Goal: Information Seeking & Learning: Understand process/instructions

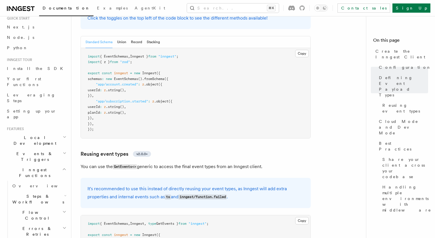
scroll to position [611, 0]
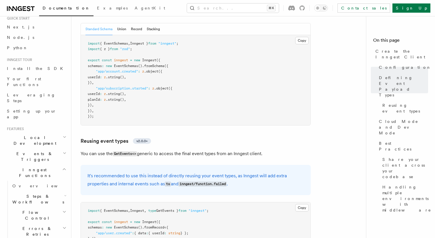
drag, startPoint x: 143, startPoint y: 101, endPoint x: 195, endPoint y: 102, distance: 51.5
click at [195, 149] on p "You can use the GetEvents<> generic to access the final event types from an Inn…" at bounding box center [195, 153] width 230 height 8
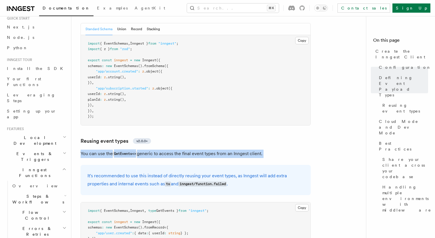
click at [195, 149] on p "You can use the GetEvents<> generic to access the final event types from an Inn…" at bounding box center [195, 153] width 230 height 8
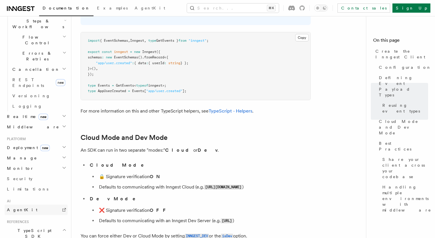
scroll to position [204, 0]
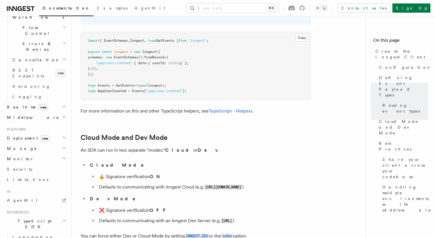
click at [52, 133] on h2 "Deployment new" at bounding box center [36, 138] width 63 height 10
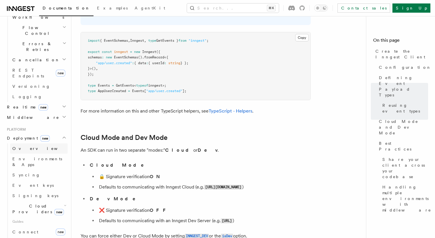
click at [37, 143] on link "Overview" at bounding box center [38, 148] width 57 height 10
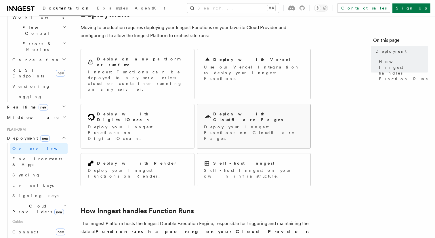
scroll to position [36, 0]
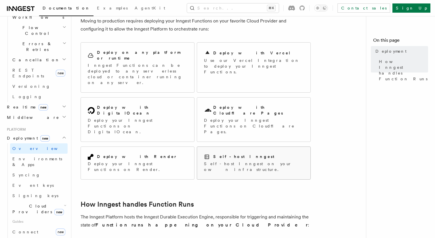
click at [239, 161] on p "Self-host Inngest on your own infrastructure." at bounding box center [253, 166] width 99 height 11
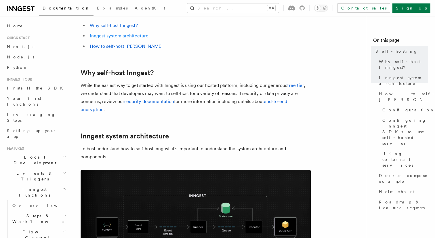
click at [131, 36] on link "Inngest system architecture" at bounding box center [119, 35] width 59 height 5
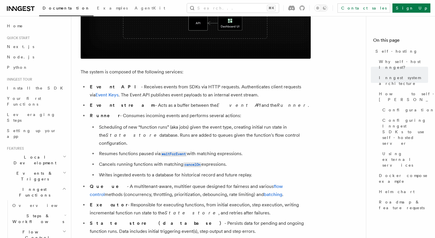
scroll to position [296, 0]
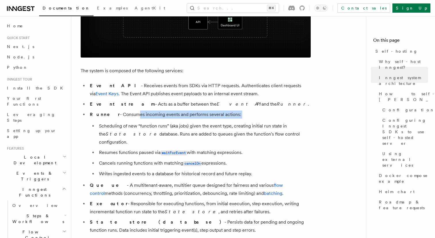
drag, startPoint x: 121, startPoint y: 115, endPoint x: 224, endPoint y: 119, distance: 102.7
click at [224, 119] on li "Runner - Consumes incoming events and performs several actions: Scheduling of n…" at bounding box center [199, 143] width 222 height 67
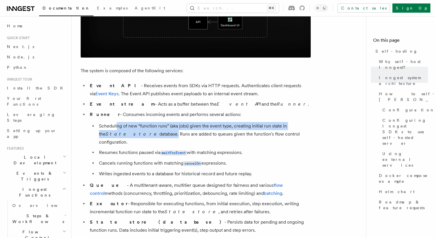
drag, startPoint x: 117, startPoint y: 126, endPoint x: 128, endPoint y: 136, distance: 14.7
click at [128, 136] on li "Scheduling of new “function runs” (aka jobs) given the event type, creating ini…" at bounding box center [203, 134] width 213 height 24
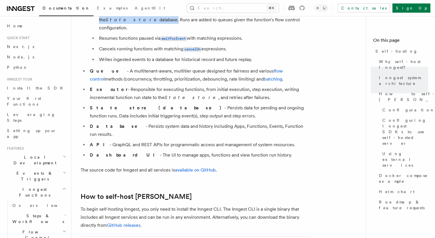
scroll to position [370, 0]
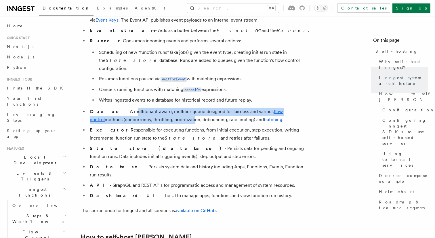
drag, startPoint x: 114, startPoint y: 105, endPoint x: 158, endPoint y: 109, distance: 45.0
click at [158, 109] on li "Queue - A multitenant-aware, multitier queue designed for fairness and various …" at bounding box center [199, 116] width 222 height 16
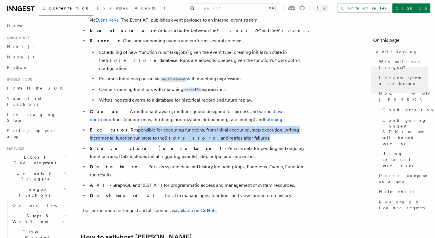
drag, startPoint x: 119, startPoint y: 123, endPoint x: 215, endPoint y: 131, distance: 96.6
click at [215, 131] on li "Executor - Responsible for executing functions, from initial execution, step ex…" at bounding box center [199, 134] width 222 height 16
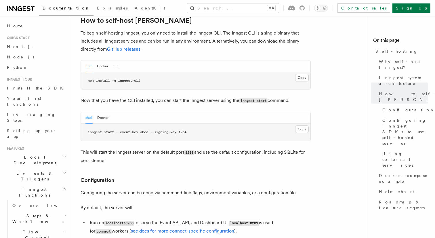
scroll to position [588, 0]
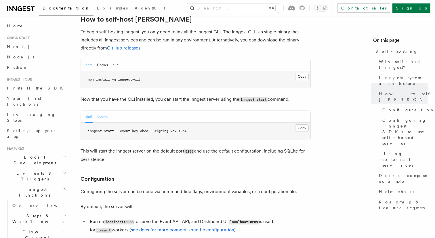
click at [105, 111] on button "Docker" at bounding box center [102, 117] width 11 height 12
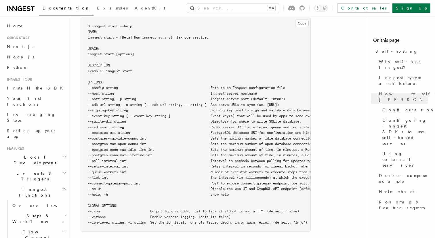
scroll to position [1009, 0]
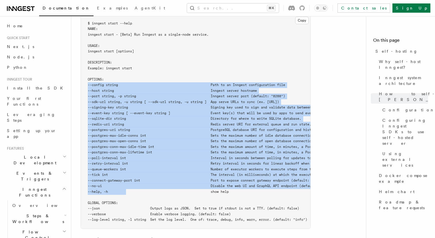
drag, startPoint x: 127, startPoint y: 176, endPoint x: 78, endPoint y: 68, distance: 118.1
click at [78, 68] on div "Platform Deployment Self-hosting Self-hosting support for Inngest is supported …" at bounding box center [229, 232] width 317 height 2482
click at [189, 105] on span "--signing-key string Signing key used to sign and validate data between the ser…" at bounding box center [221, 107] width 266 height 4
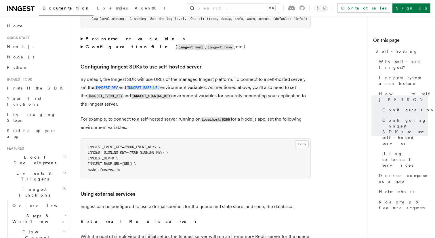
scroll to position [1207, 0]
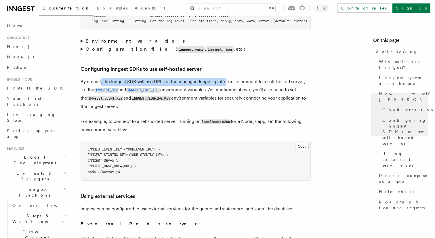
drag, startPoint x: 101, startPoint y: 66, endPoint x: 226, endPoint y: 70, distance: 125.4
click at [226, 78] on p "By default, the Inngest SDK will use URLs of the managed Inngest platform. To c…" at bounding box center [195, 94] width 230 height 33
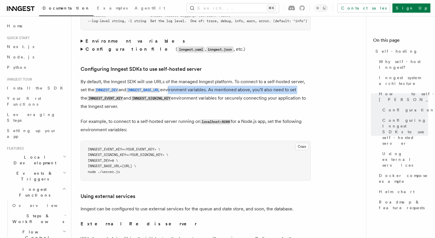
drag, startPoint x: 171, startPoint y: 76, endPoint x: 301, endPoint y: 76, distance: 129.4
click at [301, 78] on p "By default, the Inngest SDK will use URLs of the managed Inngest platform. To c…" at bounding box center [195, 94] width 230 height 33
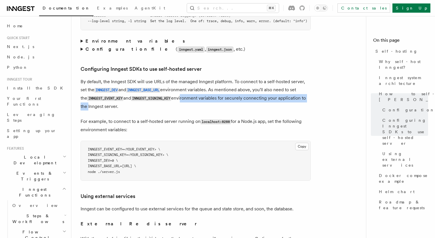
drag, startPoint x: 177, startPoint y: 85, endPoint x: 312, endPoint y: 84, distance: 135.4
click at [312, 84] on article "Platform Deployment Self-hosting Self-hosting support for Inngest is supported …" at bounding box center [220, 46] width 281 height 2457
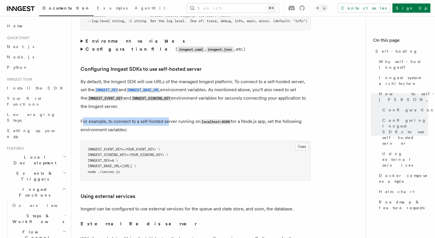
drag, startPoint x: 83, startPoint y: 106, endPoint x: 169, endPoint y: 108, distance: 85.7
click at [169, 117] on p "For example, to connect to a self-hosted server running on localhost:8288 for a…" at bounding box center [195, 125] width 230 height 16
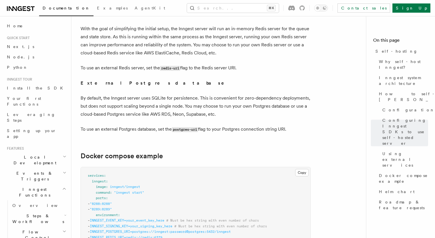
scroll to position [1419, 0]
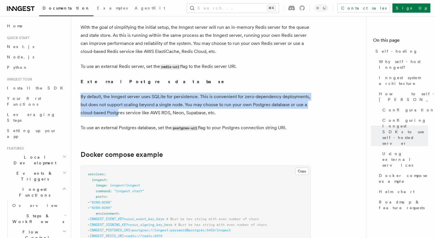
drag, startPoint x: 82, startPoint y: 83, endPoint x: 118, endPoint y: 97, distance: 39.4
click at [118, 97] on p "By default, the Inngest server uses SQLite for persistence. This is convenient …" at bounding box center [195, 105] width 230 height 24
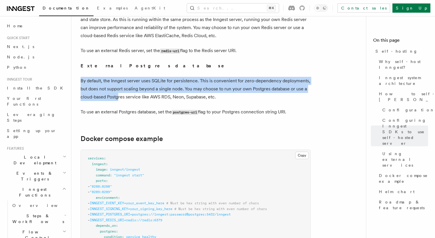
scroll to position [1436, 0]
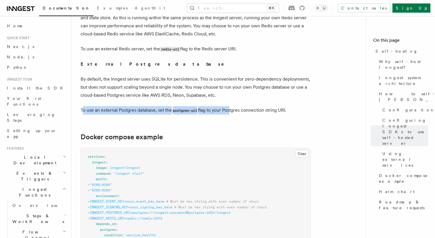
drag, startPoint x: 83, startPoint y: 97, endPoint x: 229, endPoint y: 95, distance: 145.7
click at [229, 106] on p "To use an external Postgres database, set the postgres-uri flag to your Postgre…" at bounding box center [195, 110] width 230 height 8
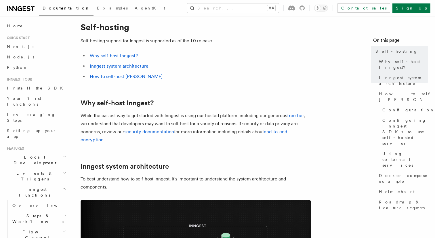
scroll to position [0, 0]
